Goal: Navigation & Orientation: Find specific page/section

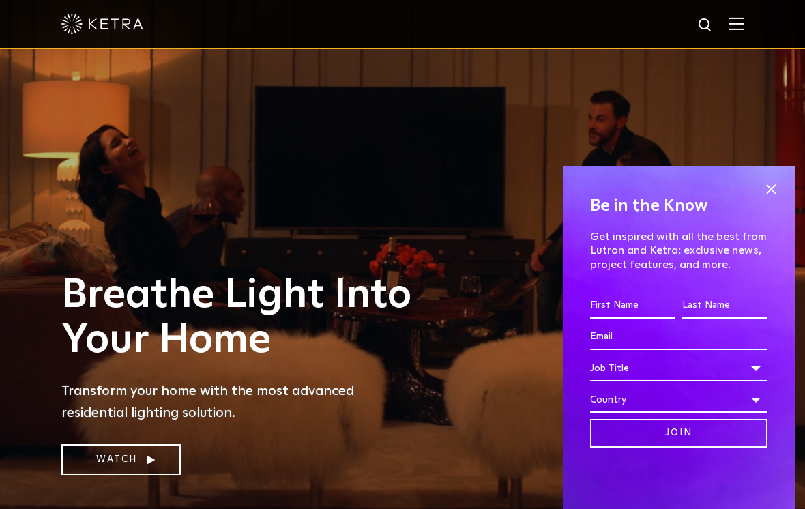
click at [760, 196] on span at bounding box center [770, 189] width 20 height 20
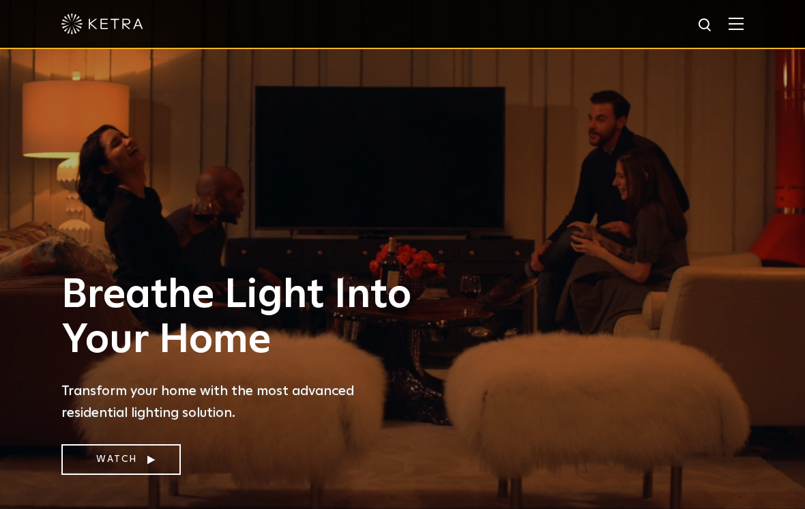
click at [761, 176] on div "Breathe Light Into Your Home Transform your home with the most advanced residen…" at bounding box center [402, 254] width 805 height 509
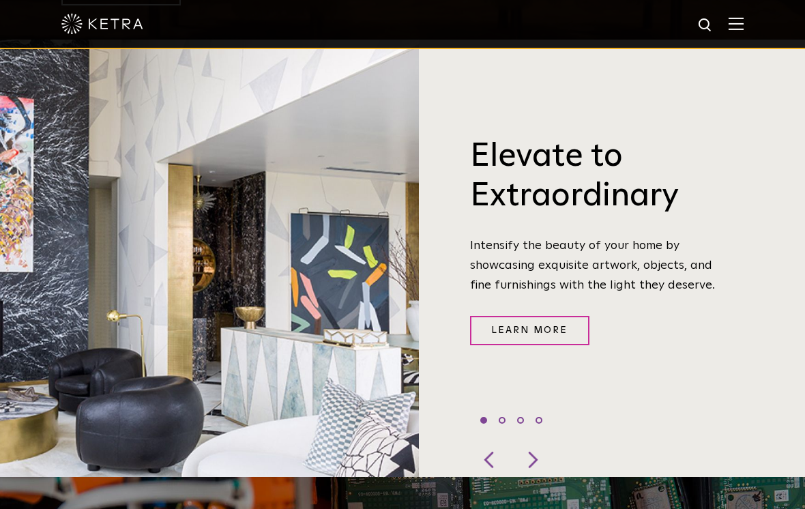
scroll to position [468, 0]
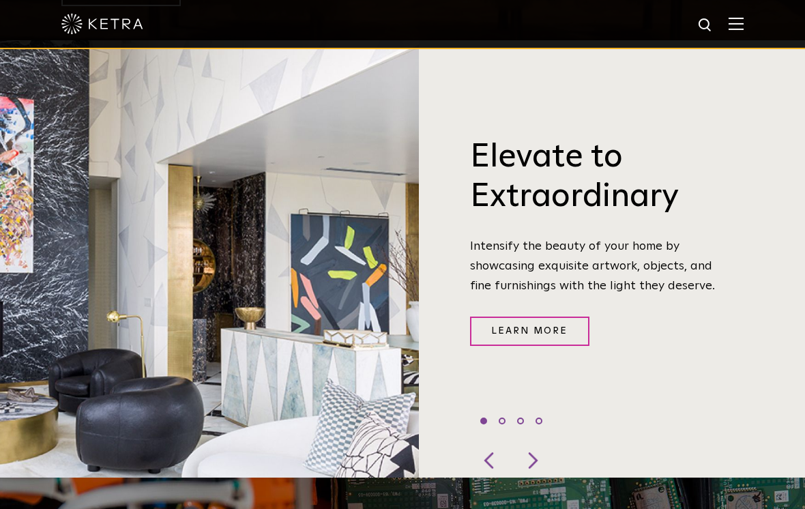
click at [502, 417] on li "2" at bounding box center [501, 420] width 7 height 7
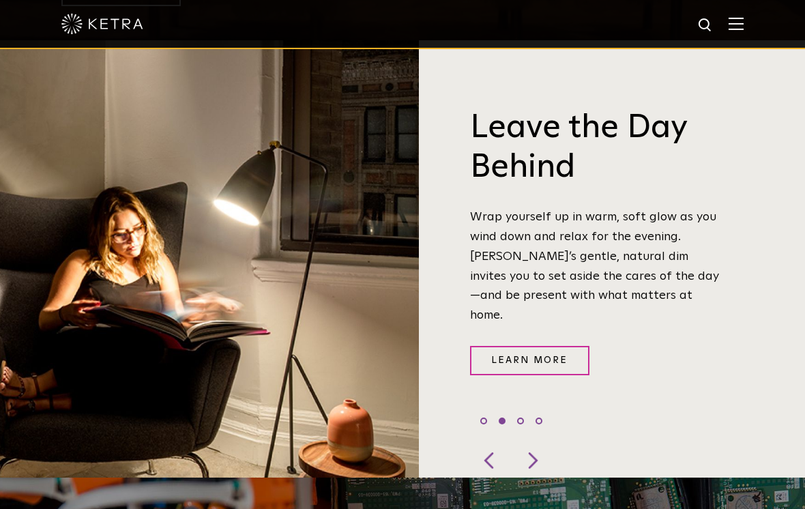
click at [522, 417] on li "3" at bounding box center [520, 420] width 7 height 7
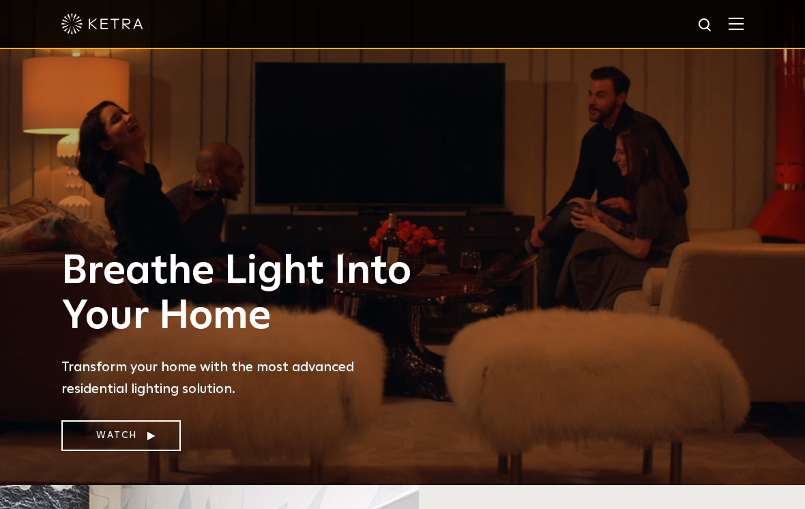
scroll to position [0, 0]
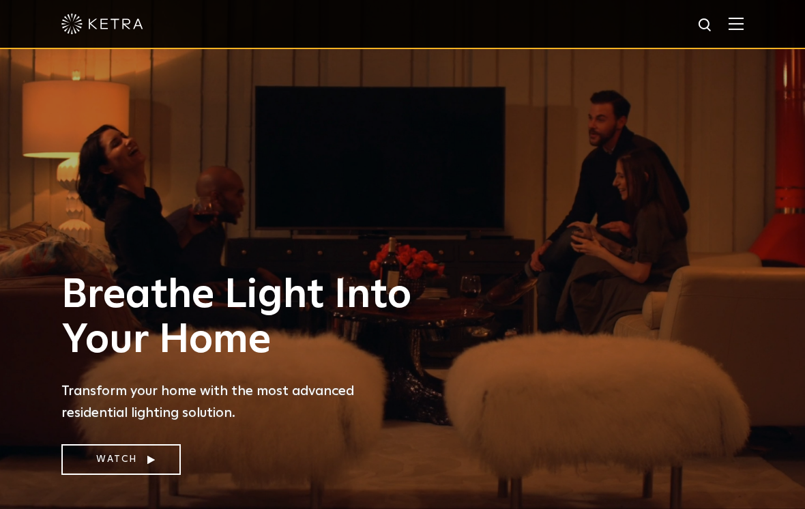
click at [730, 24] on img at bounding box center [735, 23] width 15 height 13
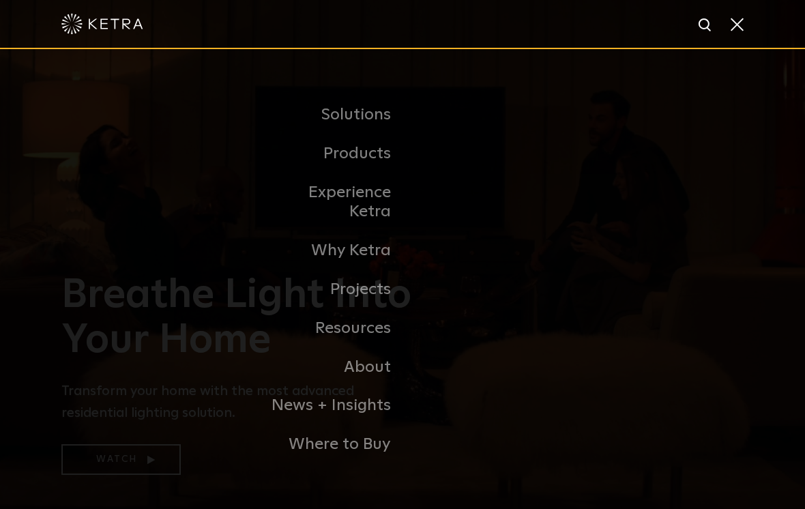
click at [285, 212] on link "Experience Ketra" at bounding box center [333, 202] width 140 height 59
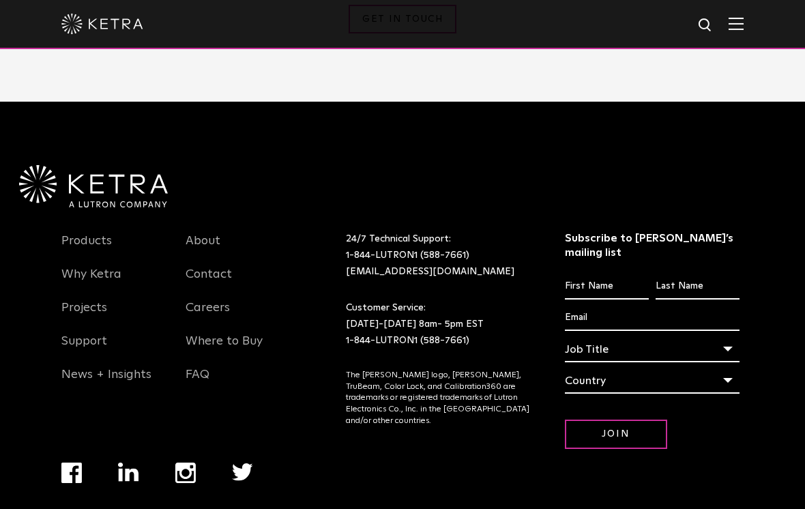
scroll to position [1749, 0]
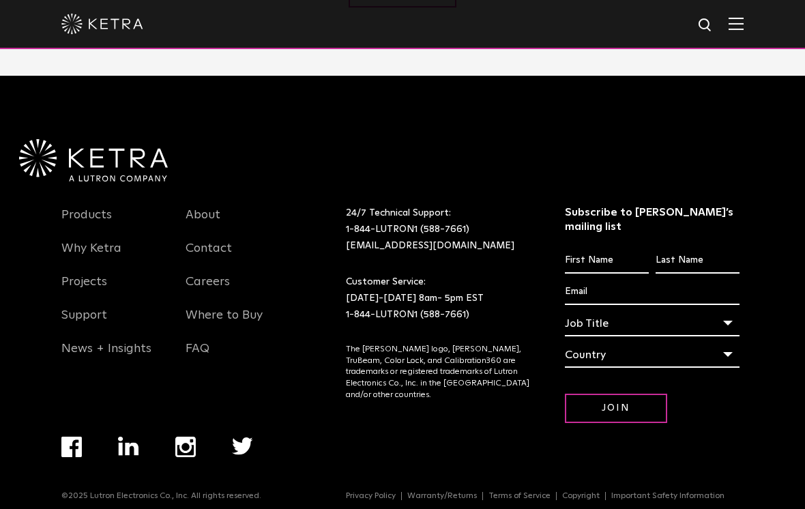
click at [245, 339] on link "Where to Buy" at bounding box center [223, 323] width 77 height 31
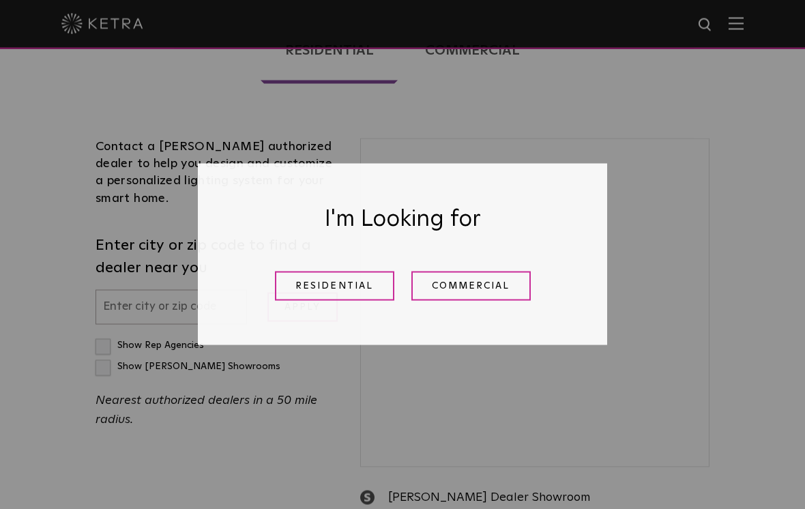
scroll to position [323, 0]
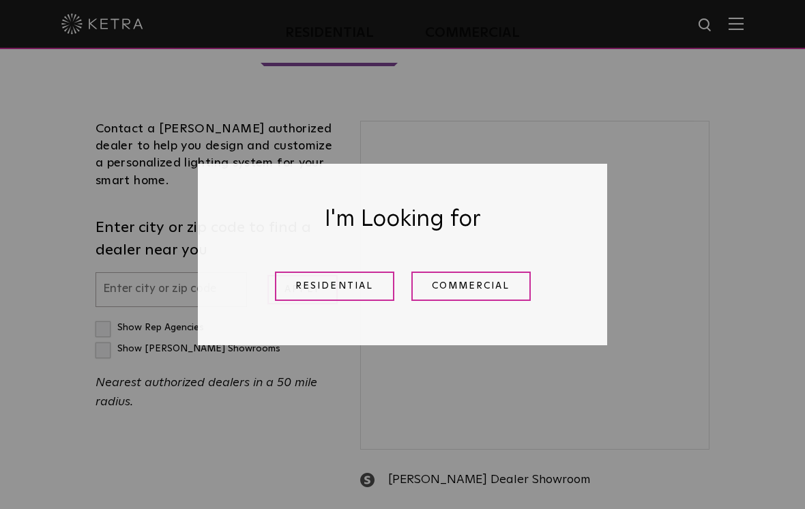
click at [355, 299] on link "Residential" at bounding box center [334, 285] width 119 height 29
